Goal: Check status

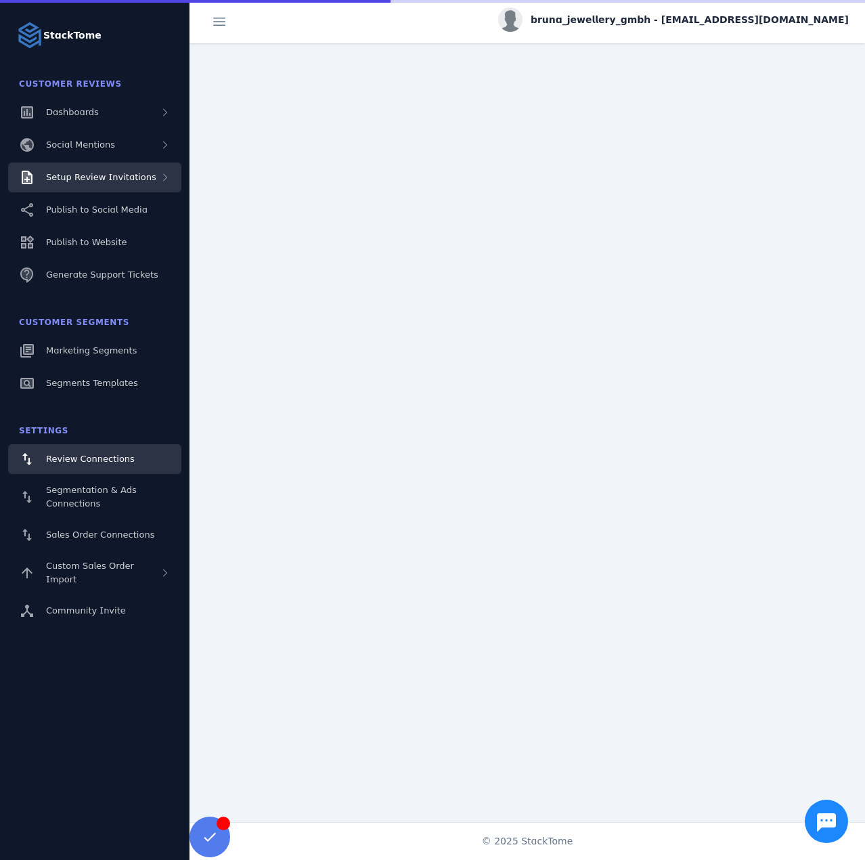
click at [118, 186] on div "Setup Review Invitations" at bounding box center [94, 177] width 173 height 30
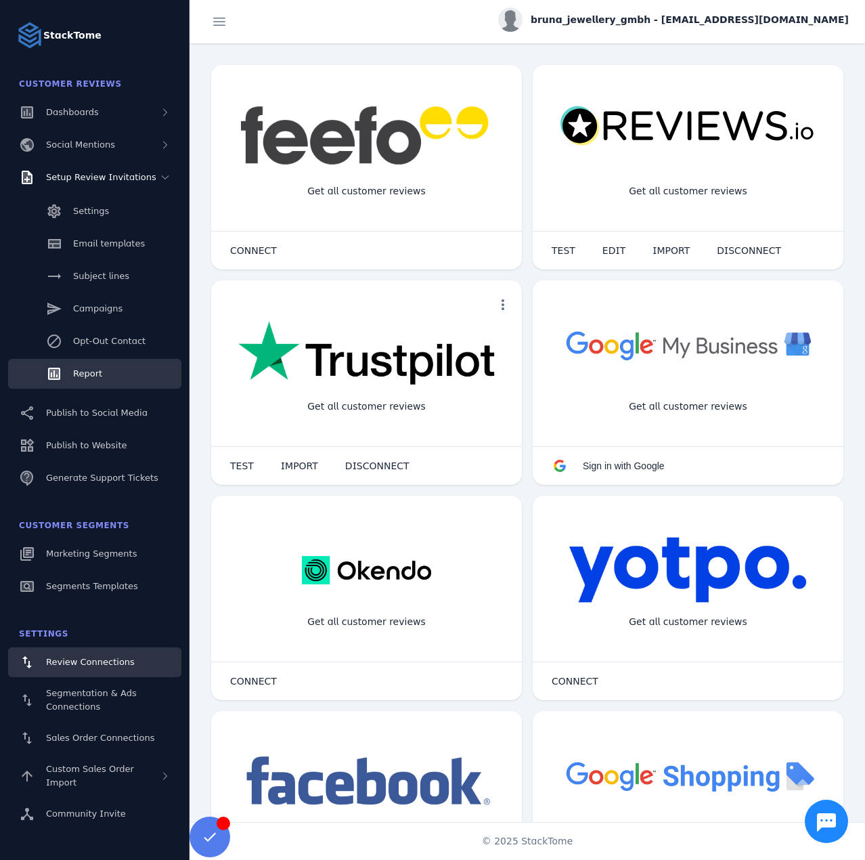
click at [103, 368] on link "Report" at bounding box center [94, 374] width 173 height 30
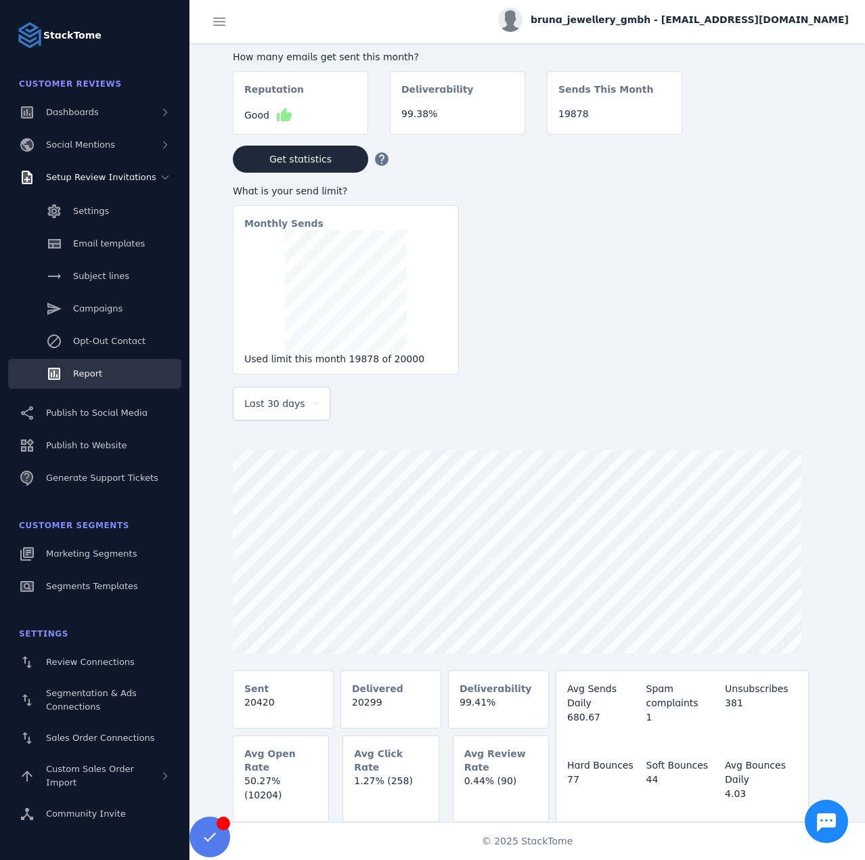
click at [269, 399] on span "Last 30 days" at bounding box center [274, 403] width 61 height 16
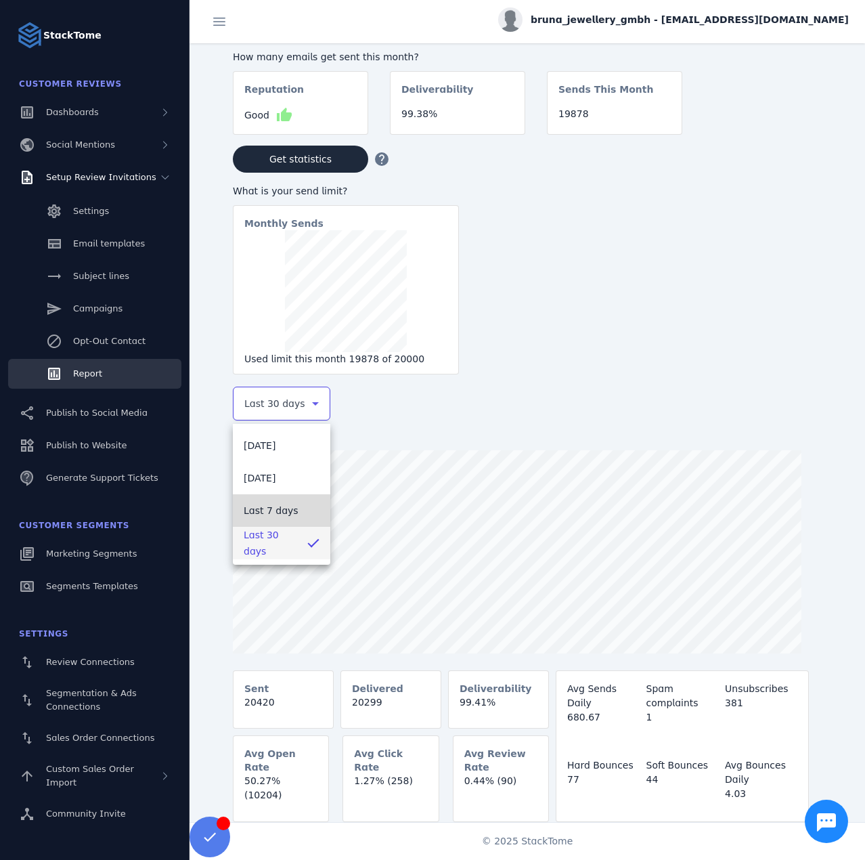
click at [265, 515] on span "Last 7 days" at bounding box center [271, 510] width 55 height 16
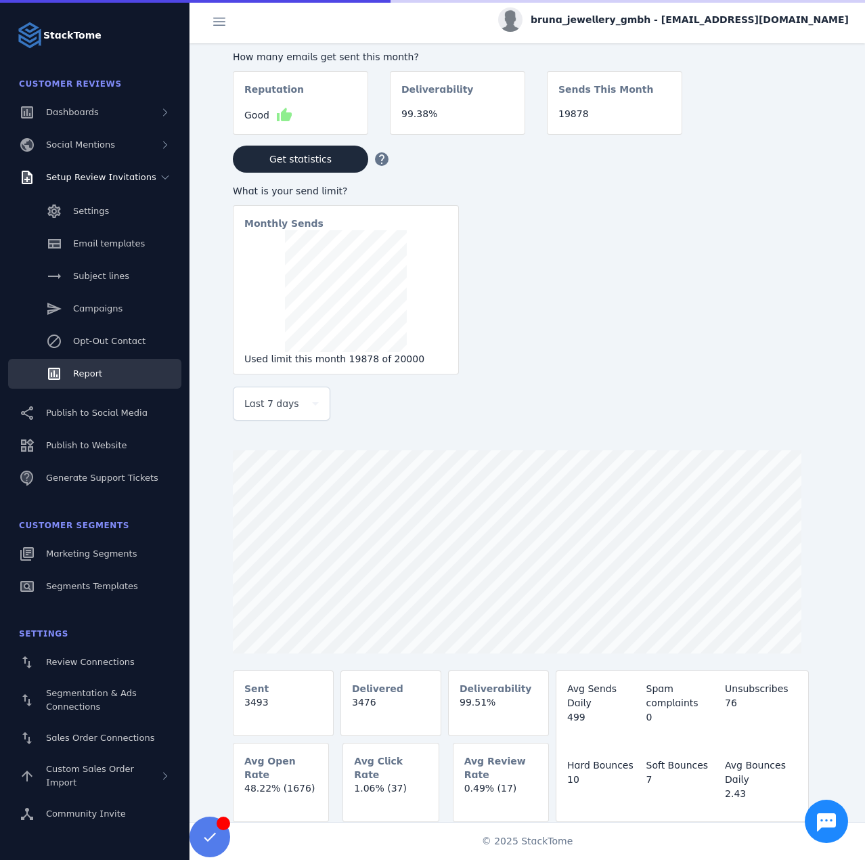
click at [766, 22] on span "bruna_jewellery_gmbh - cs_bruna@stacktome.com" at bounding box center [690, 20] width 318 height 14
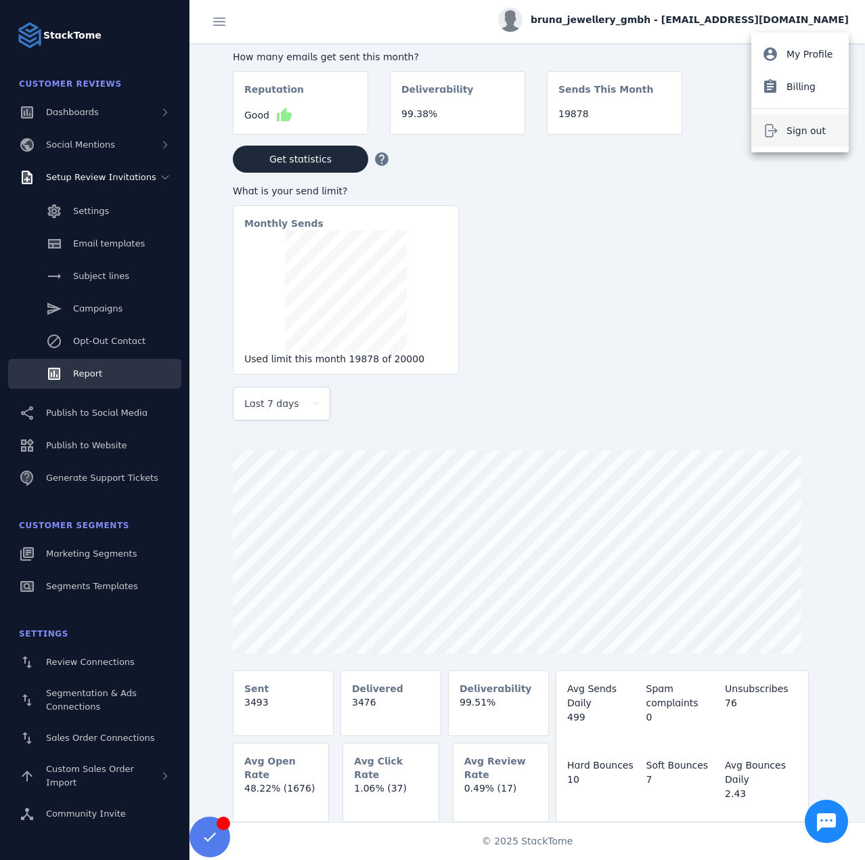
click at [810, 125] on span "Sign out" at bounding box center [806, 131] width 39 height 16
